Goal: Transaction & Acquisition: Download file/media

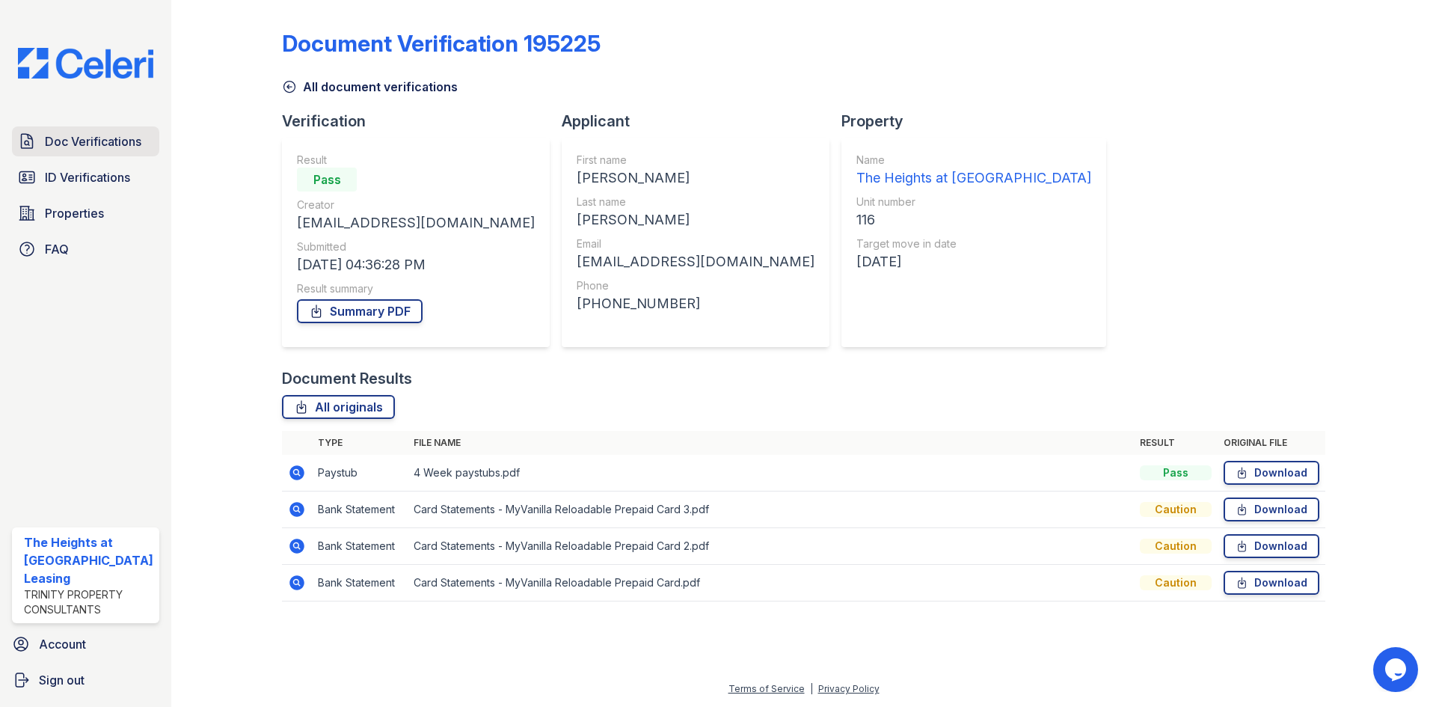
drag, startPoint x: 0, startPoint y: 0, endPoint x: 89, endPoint y: 143, distance: 168.3
click at [89, 143] on span "Doc Verifications" at bounding box center [93, 141] width 96 height 18
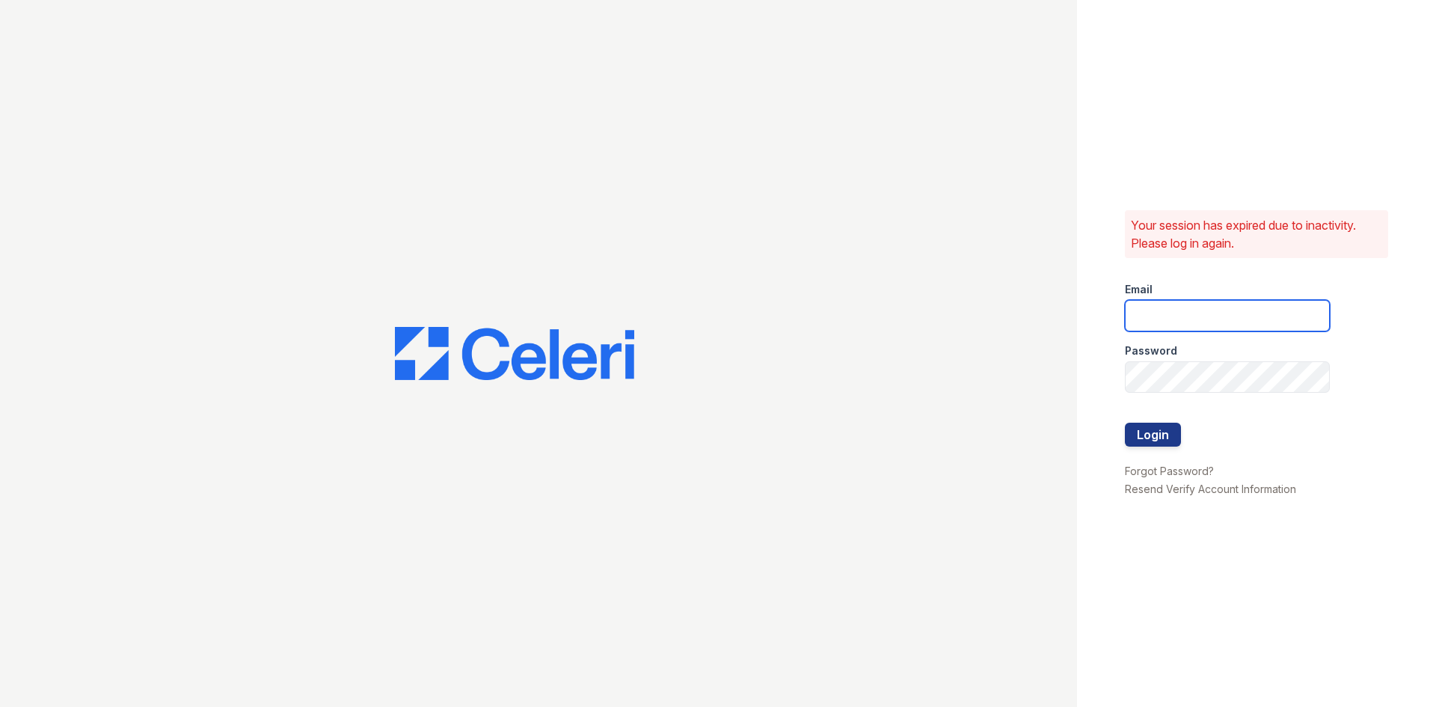
type input "theheightsatdunwoody@trinity-pm.com"
click at [1143, 434] on button "Login" at bounding box center [1153, 434] width 56 height 24
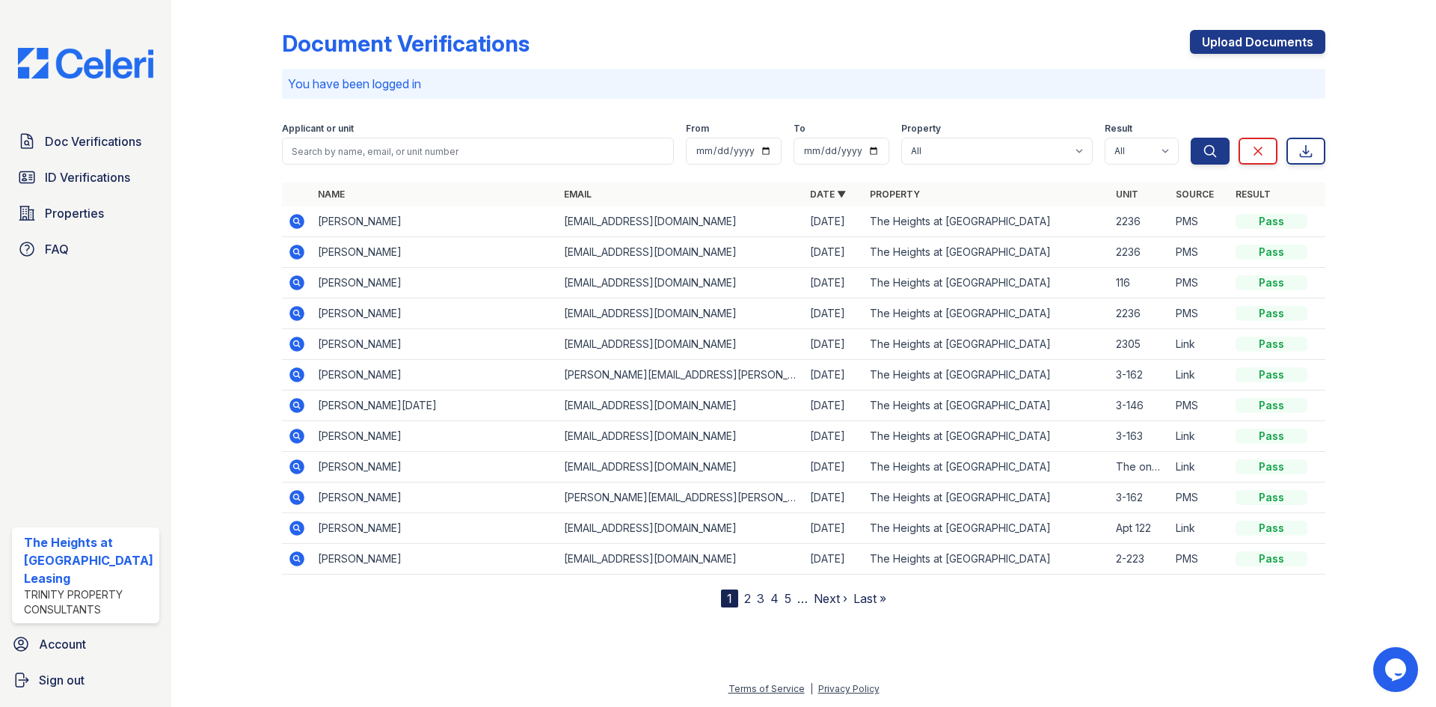
click at [295, 224] on icon at bounding box center [296, 221] width 15 height 15
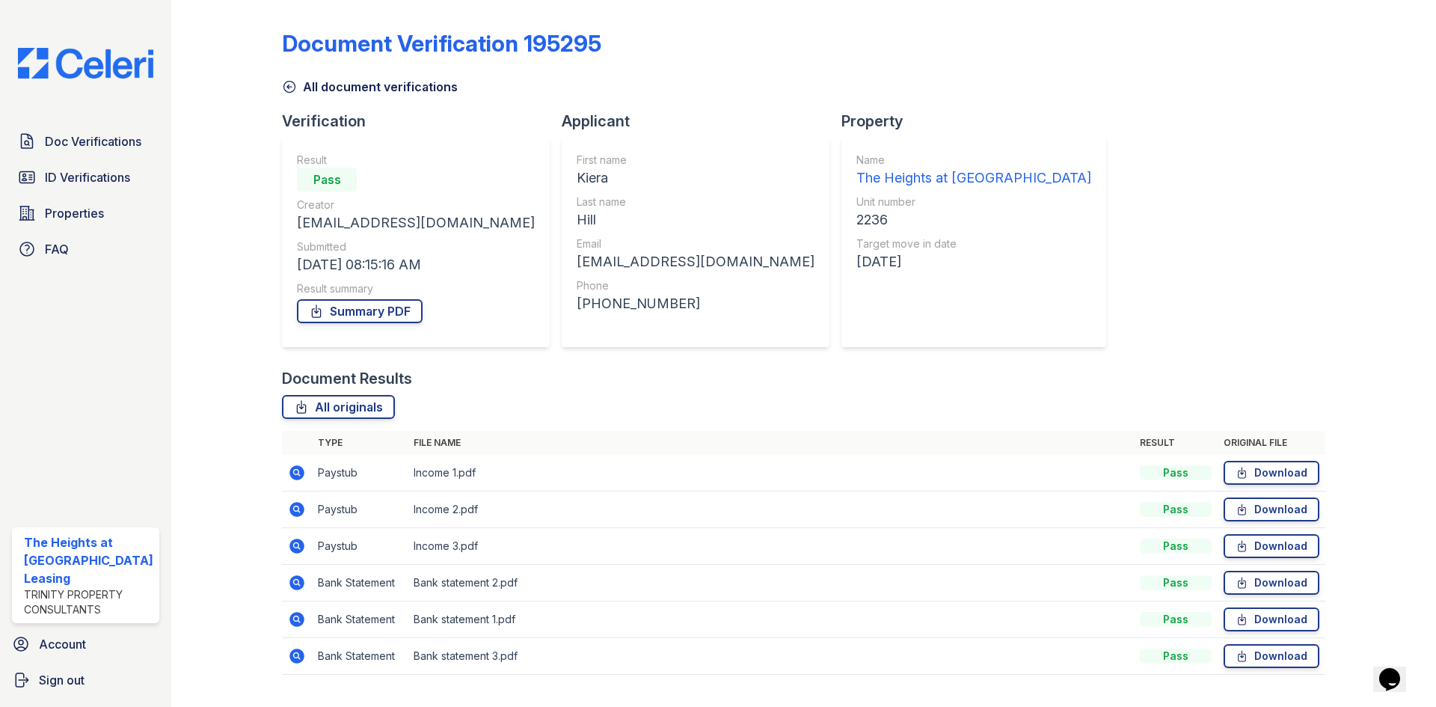
drag, startPoint x: 1246, startPoint y: 473, endPoint x: 1249, endPoint y: 497, distance: 24.1
click at [1246, 473] on link "Download" at bounding box center [1271, 473] width 96 height 24
click at [1251, 506] on link "Download" at bounding box center [1271, 509] width 96 height 24
click at [1252, 544] on link "Download" at bounding box center [1271, 546] width 96 height 24
click at [1244, 592] on link "Download" at bounding box center [1271, 583] width 96 height 24
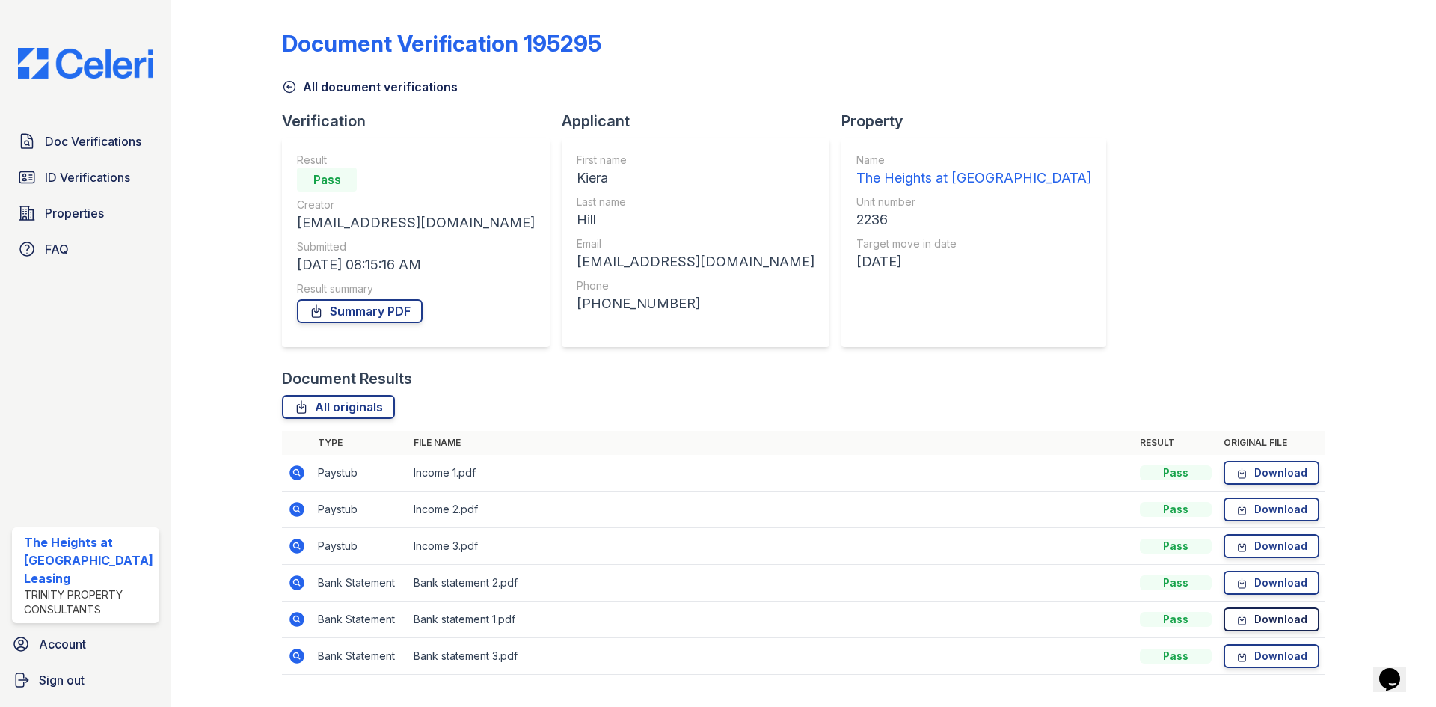
click at [1238, 620] on icon at bounding box center [1241, 619] width 7 height 10
drag, startPoint x: 1232, startPoint y: 657, endPoint x: 1178, endPoint y: 649, distance: 54.4
click at [1238, 657] on icon at bounding box center [1241, 656] width 7 height 10
click at [336, 308] on link "Summary PDF" at bounding box center [360, 311] width 126 height 24
click at [289, 84] on icon at bounding box center [289, 86] width 15 height 15
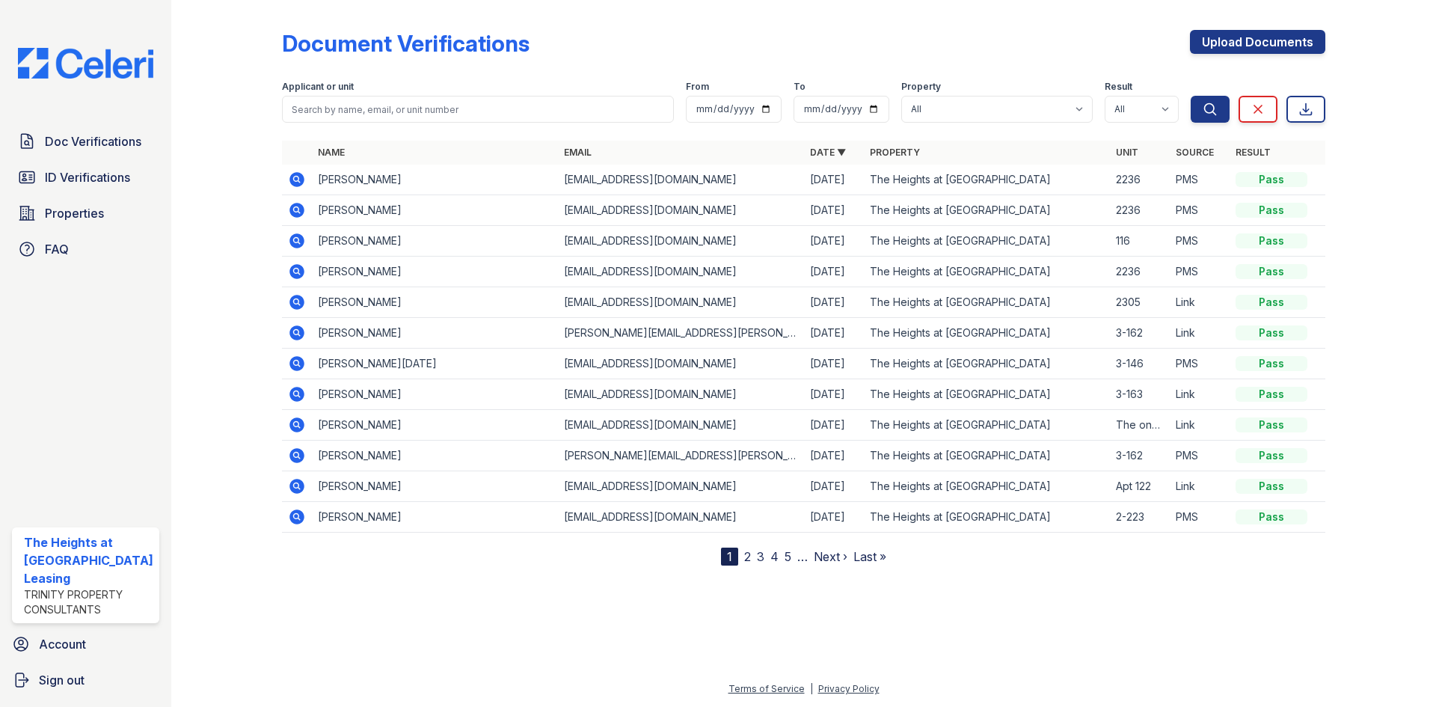
click at [296, 212] on icon at bounding box center [297, 210] width 18 height 18
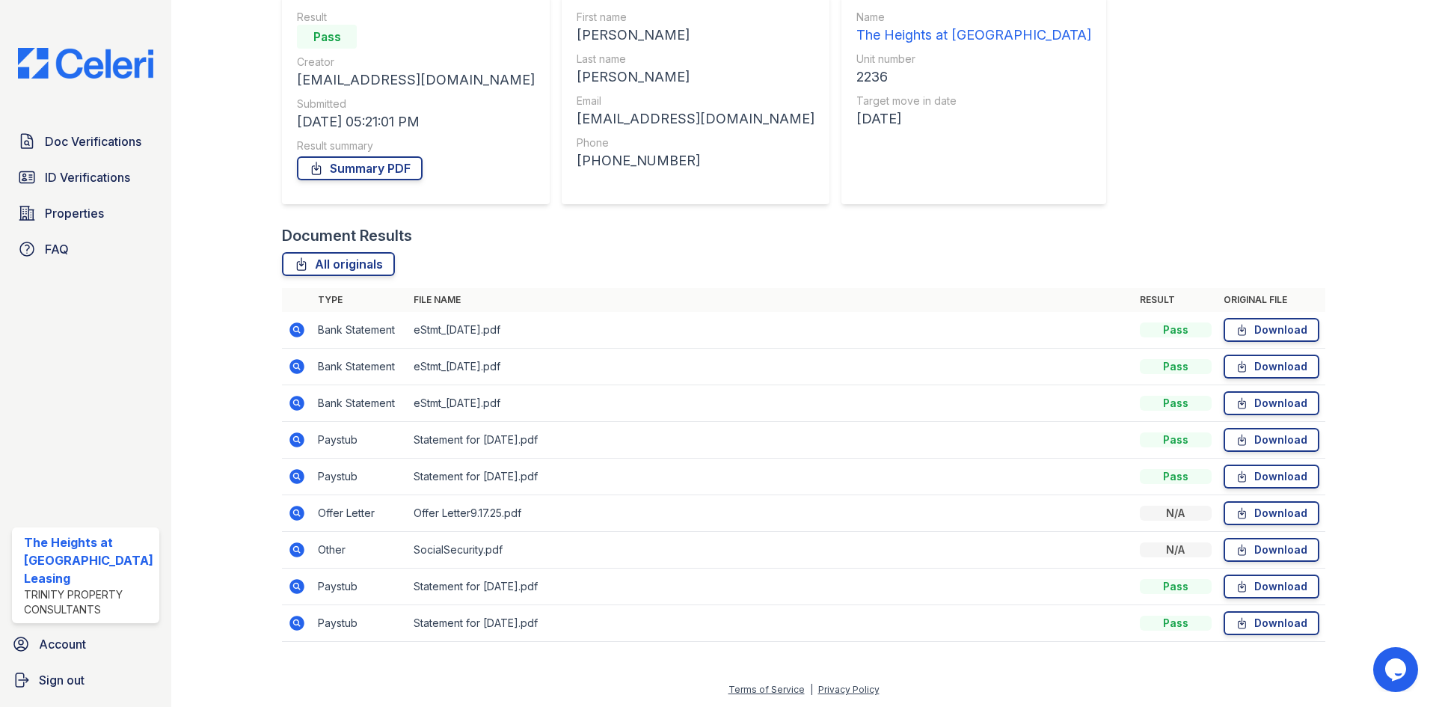
scroll to position [144, 0]
click at [1255, 327] on link "Download" at bounding box center [1271, 329] width 96 height 24
click at [201, 420] on div at bounding box center [238, 258] width 87 height 793
click at [1267, 328] on link "Download" at bounding box center [1271, 329] width 96 height 24
drag, startPoint x: 1268, startPoint y: 369, endPoint x: 1268, endPoint y: 387, distance: 17.2
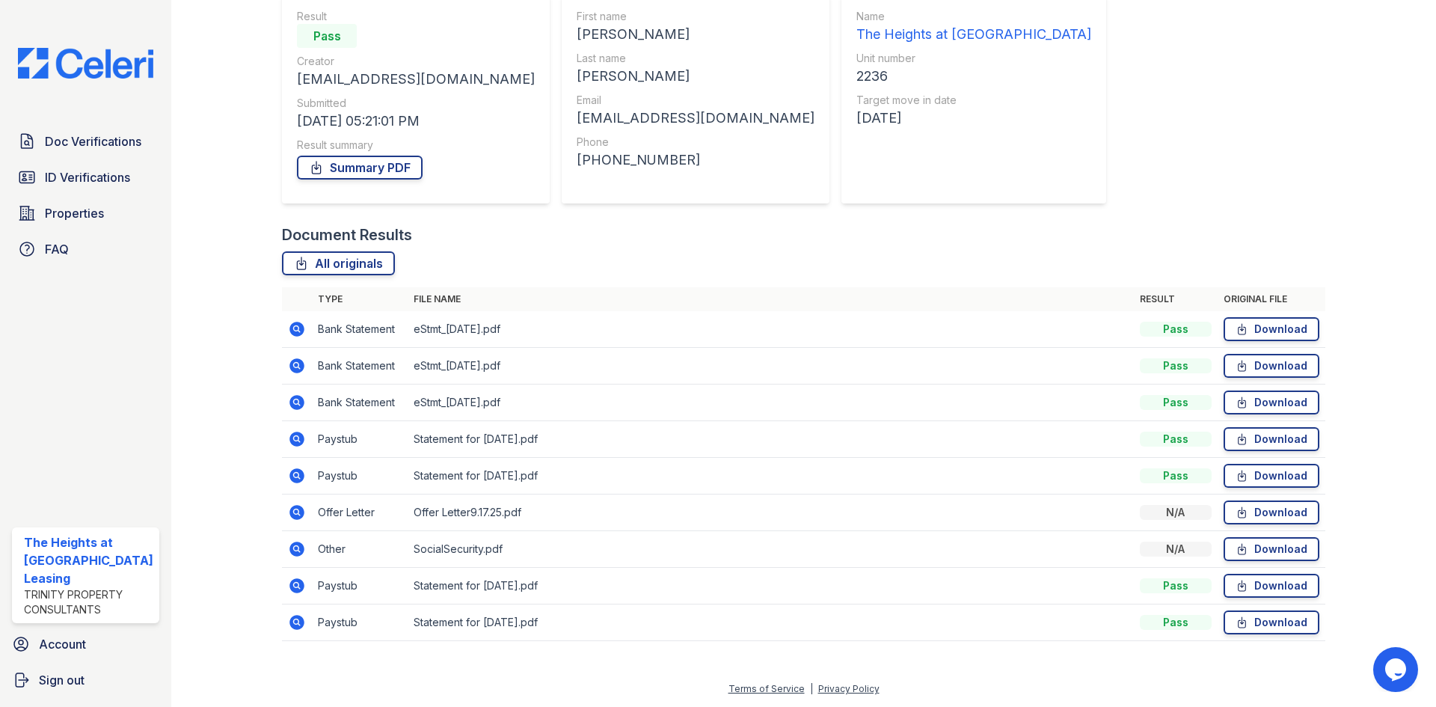
click at [1268, 369] on link "Download" at bounding box center [1271, 366] width 96 height 24
click at [1268, 403] on link "Download" at bounding box center [1271, 402] width 96 height 24
click at [1263, 437] on link "Download" at bounding box center [1271, 439] width 96 height 24
click at [1260, 474] on link "Download" at bounding box center [1271, 476] width 96 height 24
click at [1257, 514] on link "Download" at bounding box center [1271, 512] width 96 height 24
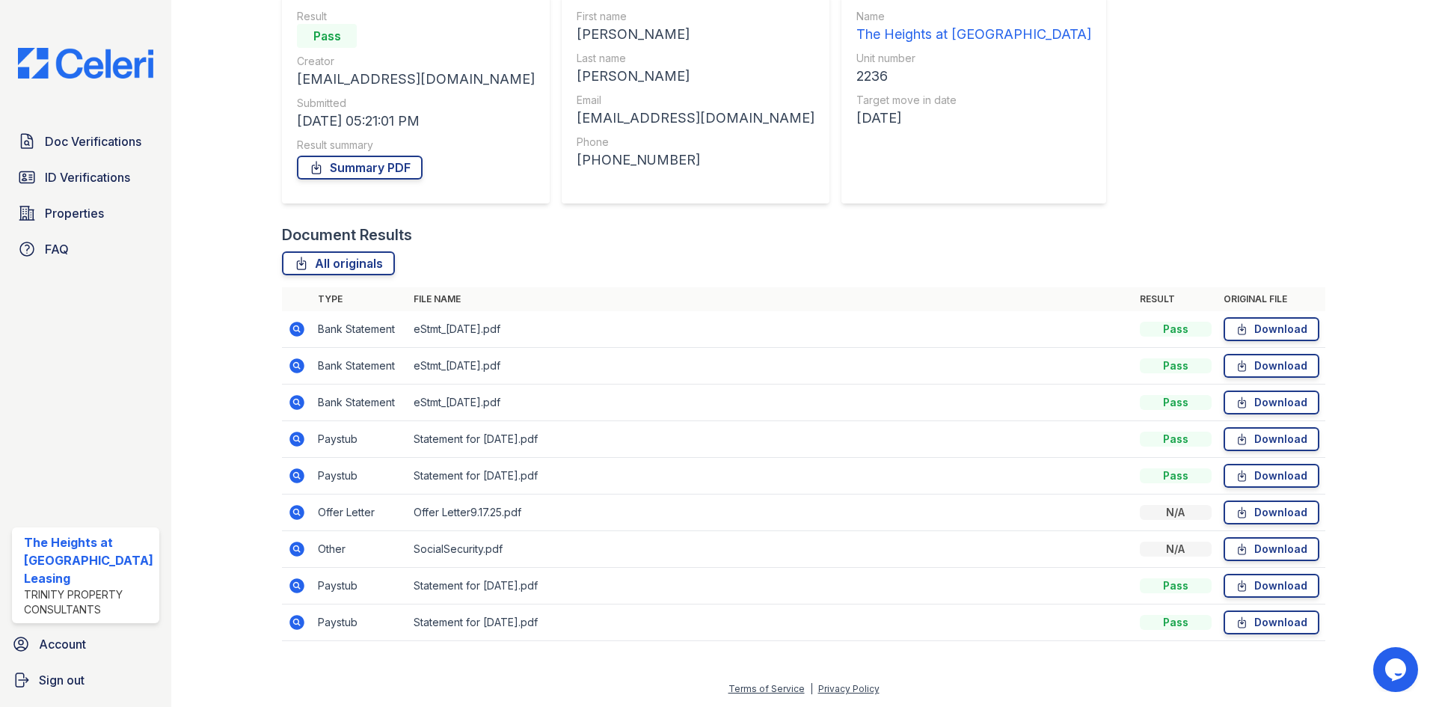
drag, startPoint x: 1259, startPoint y: 555, endPoint x: 1259, endPoint y: 564, distance: 9.0
click at [1259, 555] on link "Download" at bounding box center [1271, 549] width 96 height 24
click at [1258, 585] on link "Download" at bounding box center [1271, 586] width 96 height 24
drag, startPoint x: 1255, startPoint y: 623, endPoint x: 1232, endPoint y: 620, distance: 22.6
click at [1254, 623] on link "Download" at bounding box center [1271, 622] width 96 height 24
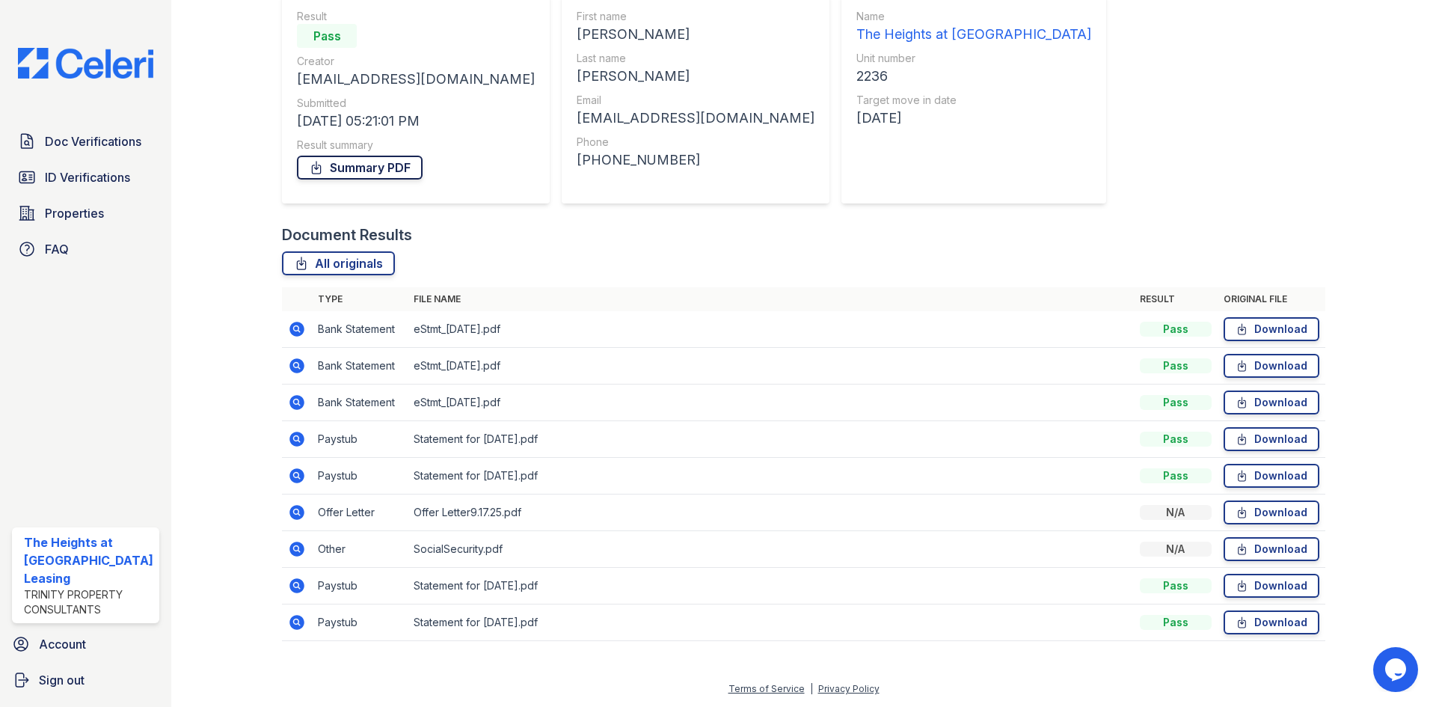
click at [363, 173] on link "Summary PDF" at bounding box center [360, 168] width 126 height 24
